Goal: Information Seeking & Learning: Learn about a topic

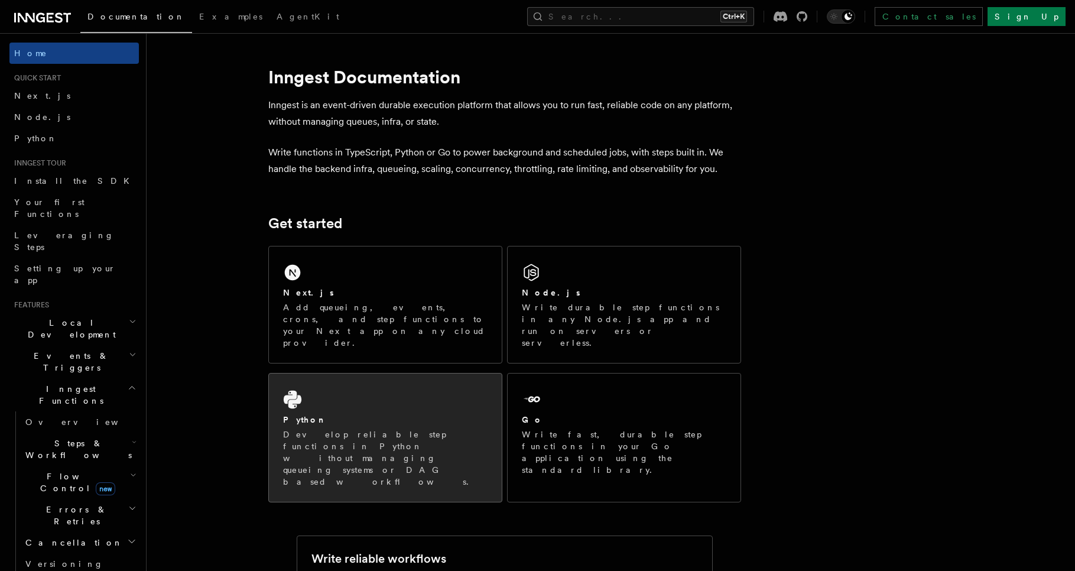
click at [330, 428] on p "Develop reliable step functions in Python without managing queueing systems or …" at bounding box center [385, 457] width 204 height 59
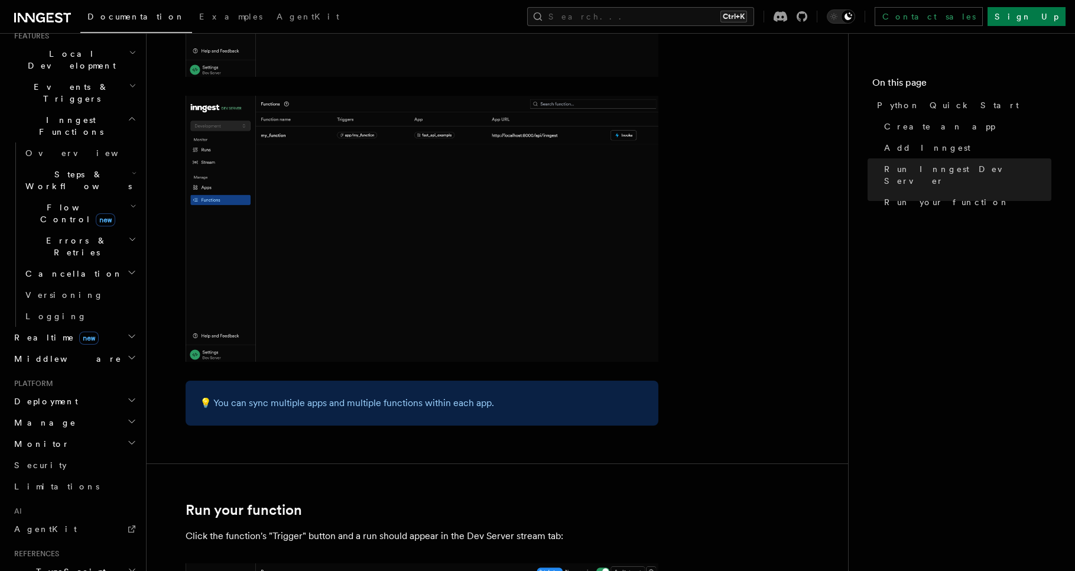
scroll to position [265, 0]
click at [124, 395] on h2 "Deployment" at bounding box center [73, 405] width 129 height 21
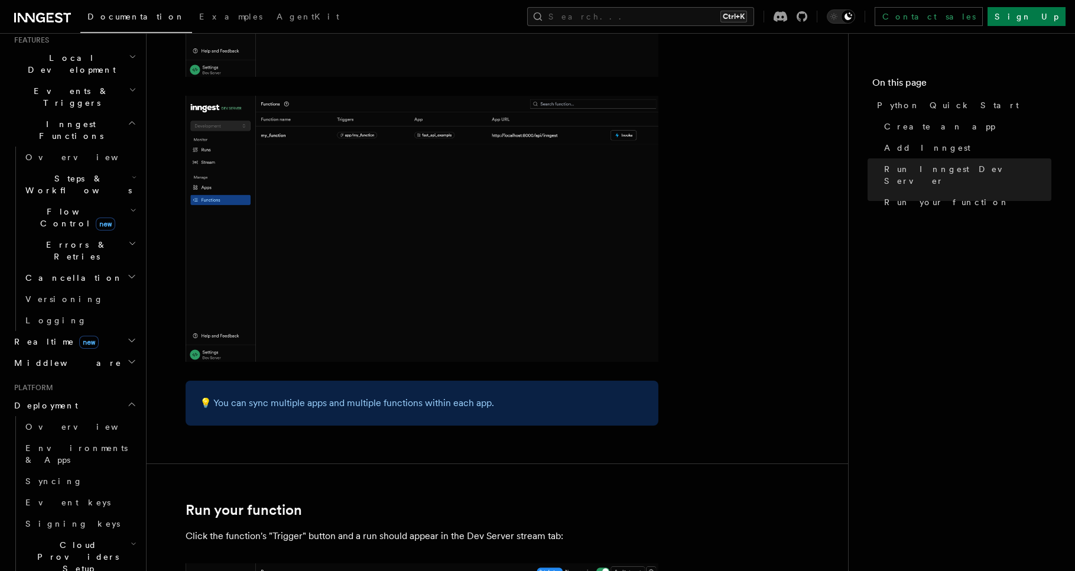
click at [124, 395] on h2 "Deployment" at bounding box center [73, 405] width 129 height 21
click at [127, 421] on icon "button" at bounding box center [131, 425] width 9 height 9
click at [129, 424] on icon "button" at bounding box center [132, 425] width 6 height 3
click at [129, 445] on icon "button" at bounding box center [132, 446] width 6 height 3
click at [127, 442] on icon "button" at bounding box center [131, 446] width 9 height 9
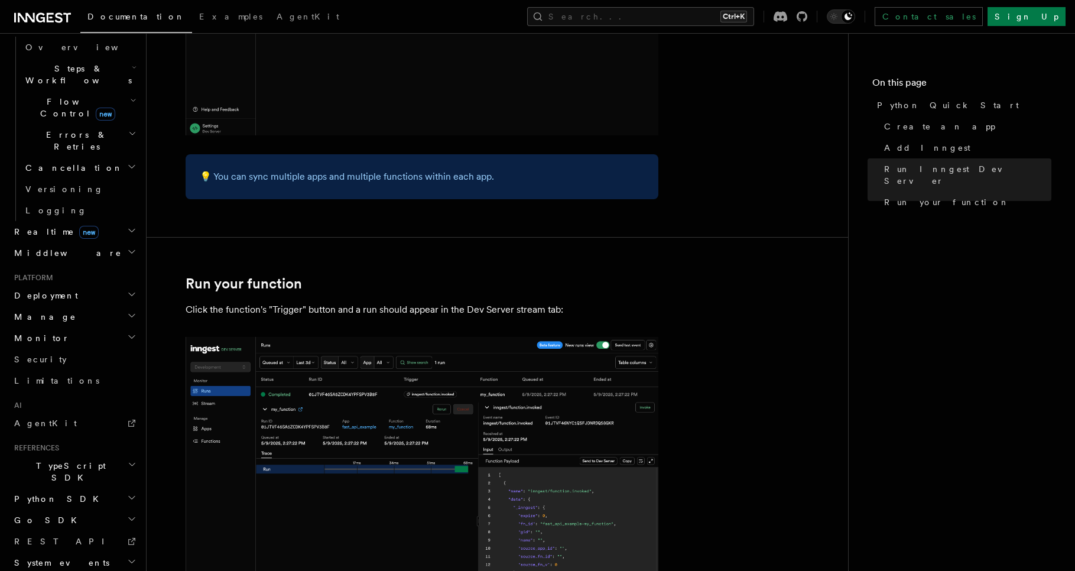
scroll to position [2205, 0]
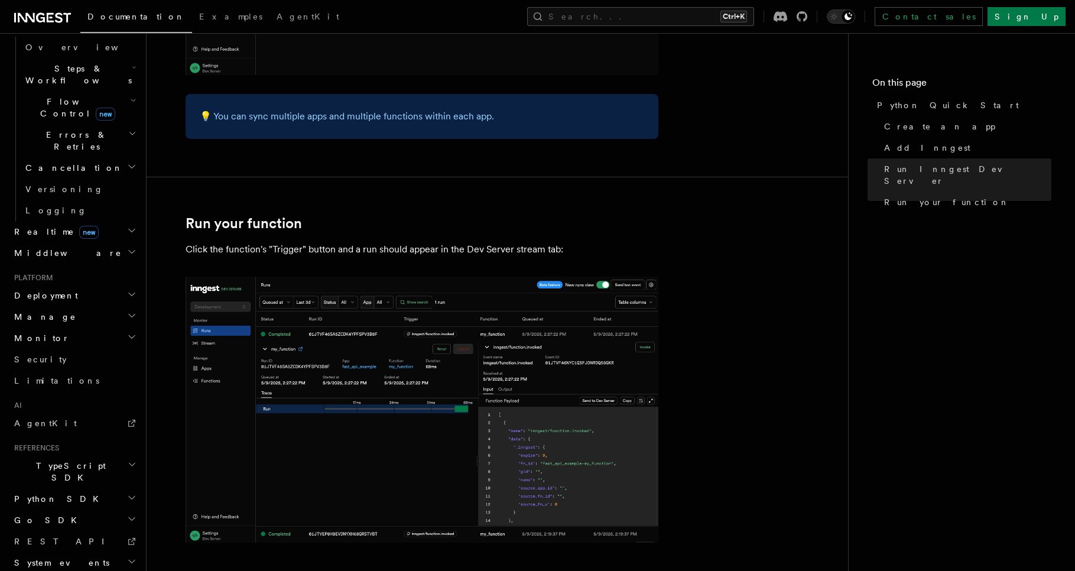
click at [120, 488] on h2 "Python SDK" at bounding box center [73, 498] width 129 height 21
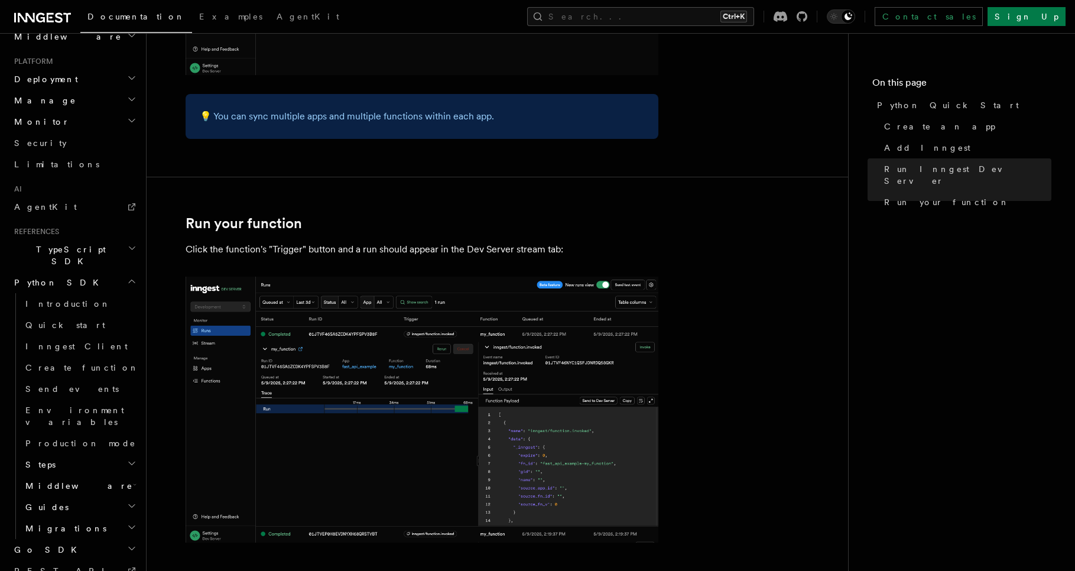
scroll to position [2416, 0]
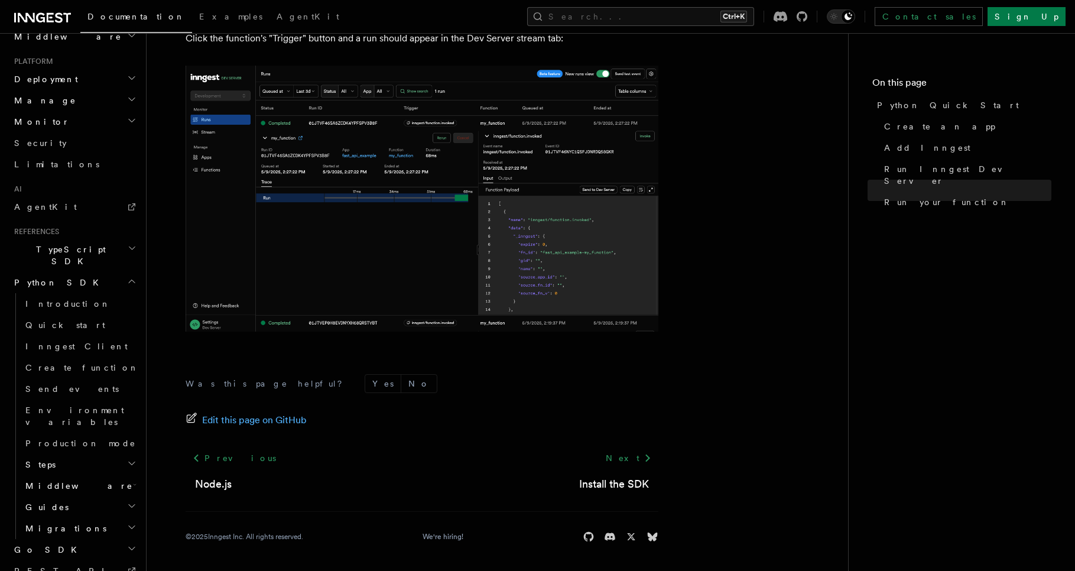
click at [127, 458] on icon "button" at bounding box center [131, 462] width 9 height 9
click at [129, 462] on icon "button" at bounding box center [132, 463] width 6 height 3
click at [133, 480] on icon "button" at bounding box center [135, 484] width 4 height 9
click at [126, 475] on h2 "Middleware" at bounding box center [80, 485] width 118 height 21
click at [127, 501] on icon "button" at bounding box center [131, 505] width 9 height 9
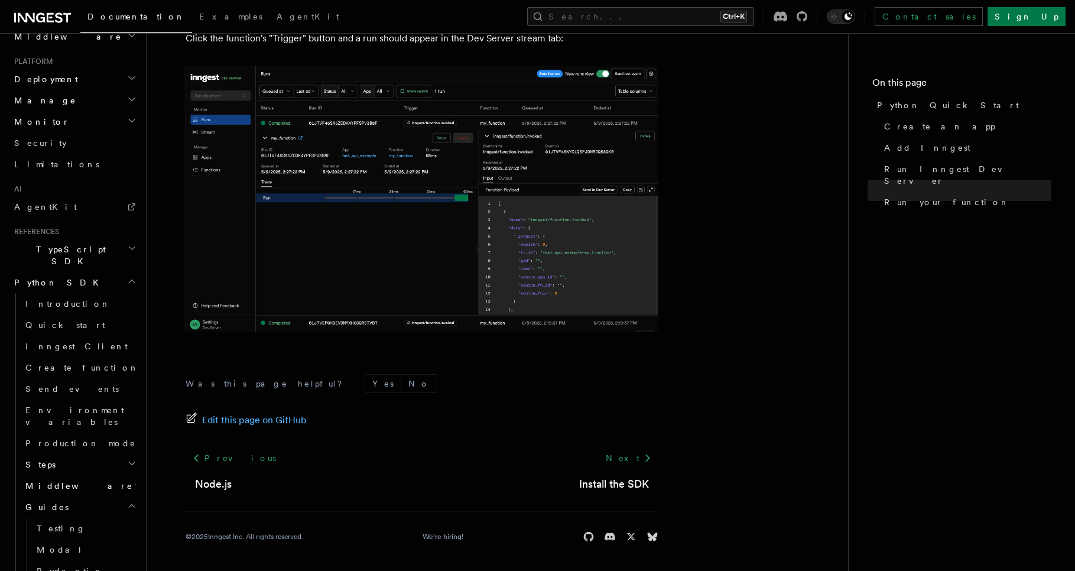
click at [127, 501] on icon "button" at bounding box center [131, 505] width 9 height 9
click at [110, 496] on h2 "Guides" at bounding box center [80, 506] width 118 height 21
